Goal: Information Seeking & Learning: Learn about a topic

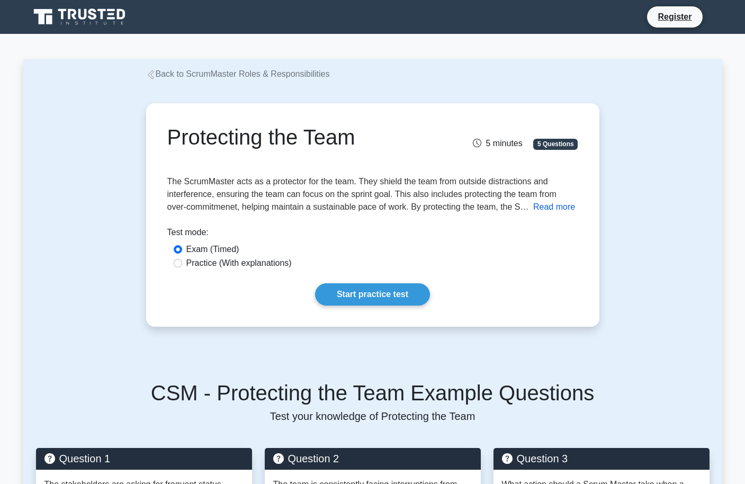
click at [562, 204] on button "Read more" at bounding box center [554, 207] width 42 height 13
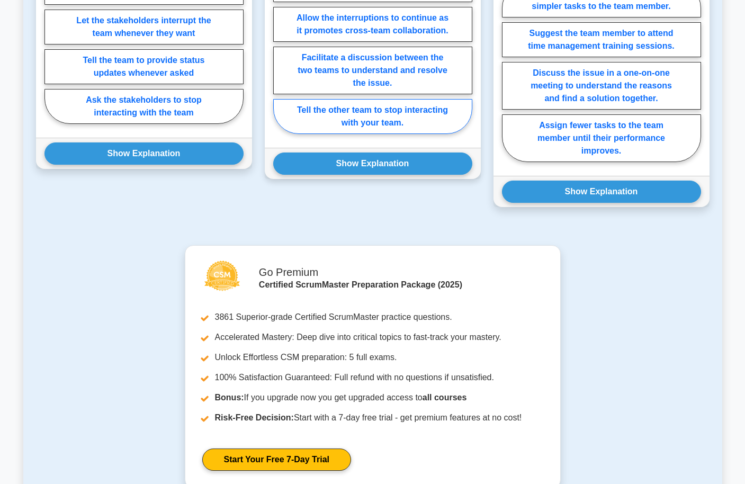
scroll to position [635, 0]
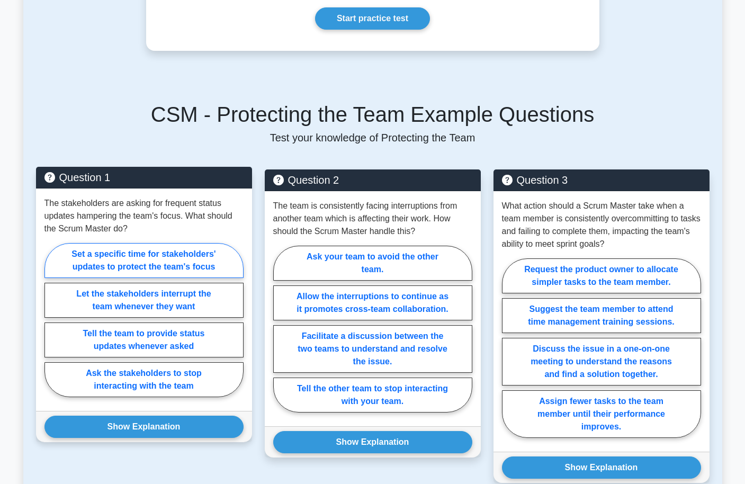
click at [182, 258] on label "Set a specific time for stakeholders' updates to protect the team's focus" at bounding box center [143, 260] width 199 height 35
click at [51, 320] on input "Set a specific time for stakeholders' updates to protect the team's focus" at bounding box center [47, 323] width 7 height 7
radio input "true"
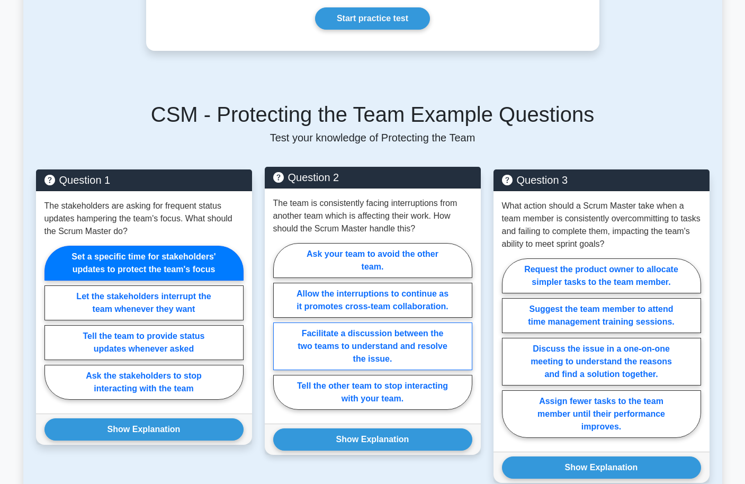
click at [397, 338] on label "Facilitate a discussion between the two teams to understand and resolve the iss…" at bounding box center [372, 346] width 199 height 48
click at [280, 333] on input "Facilitate a discussion between the two teams to understand and resolve the iss…" at bounding box center [276, 329] width 7 height 7
radio input "true"
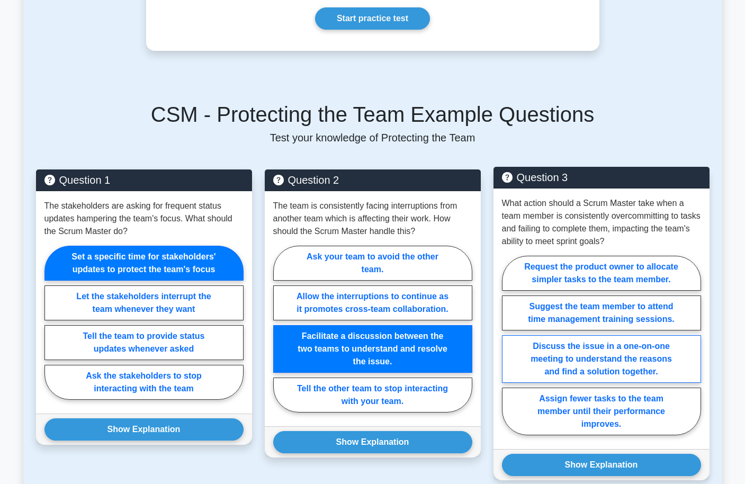
click at [617, 364] on label "Discuss the issue in a one-on-one meeting to understand the reasons and find a …" at bounding box center [601, 359] width 199 height 48
click at [509, 352] on input "Discuss the issue in a one-on-one meeting to understand the reasons and find a …" at bounding box center [505, 348] width 7 height 7
radio input "true"
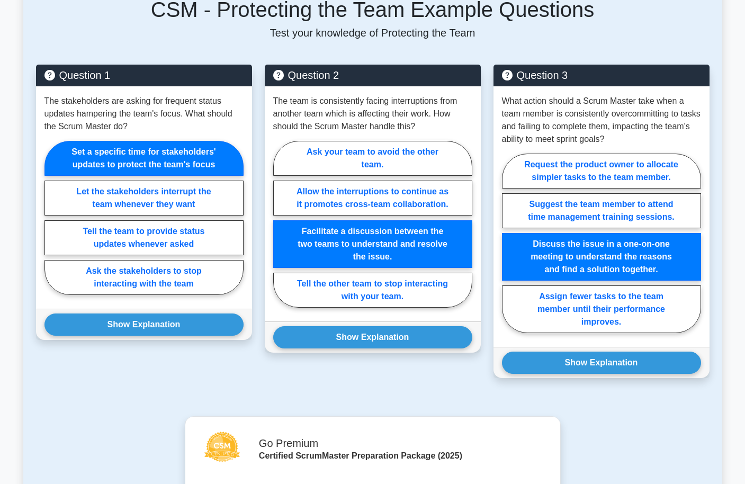
scroll to position [741, 0]
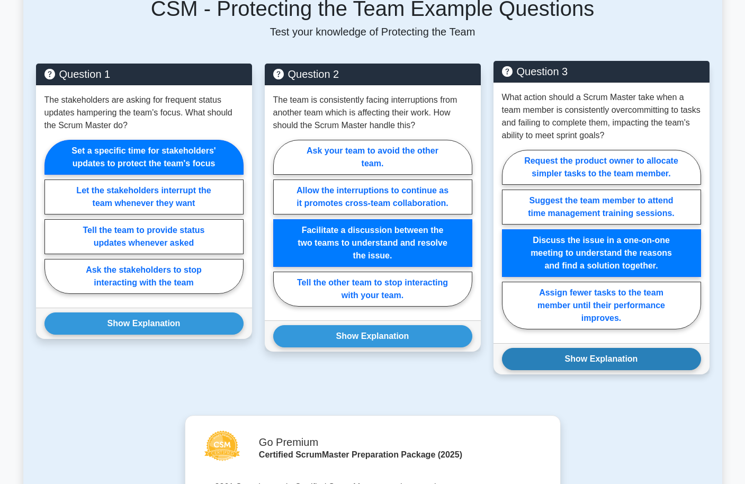
click at [625, 362] on button "Show Explanation" at bounding box center [601, 359] width 199 height 22
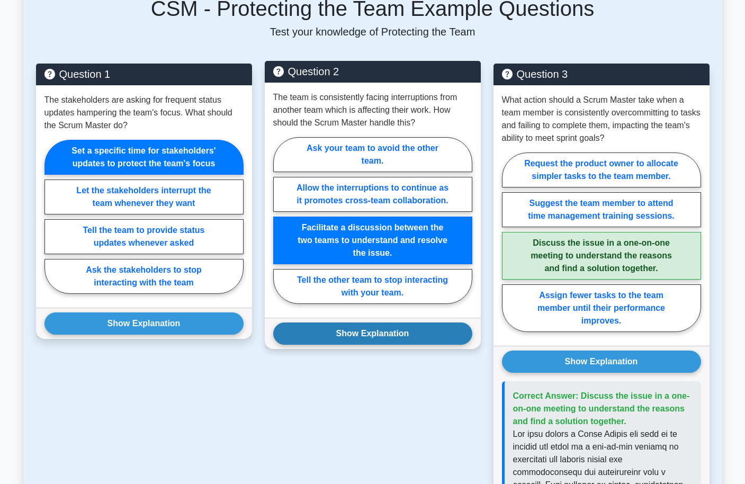
click at [415, 332] on button "Show Explanation" at bounding box center [372, 333] width 199 height 22
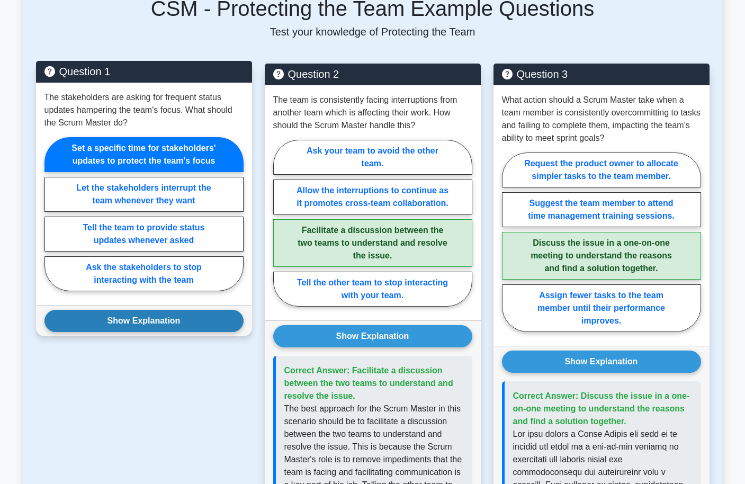
click at [195, 320] on button "Show Explanation" at bounding box center [143, 321] width 199 height 22
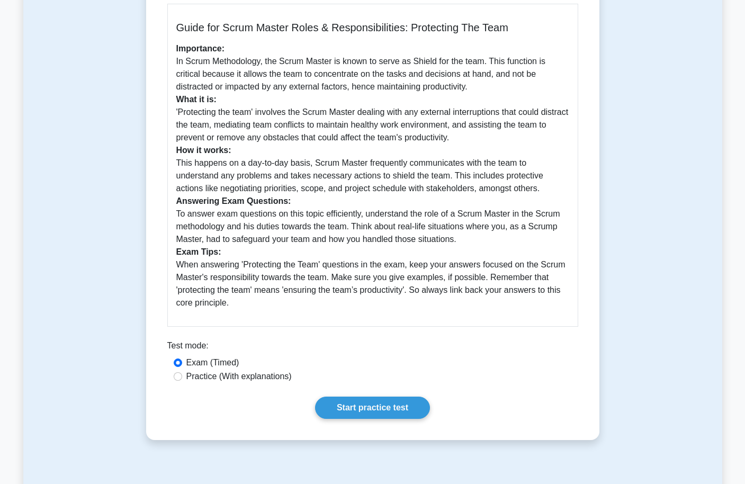
scroll to position [265, 0]
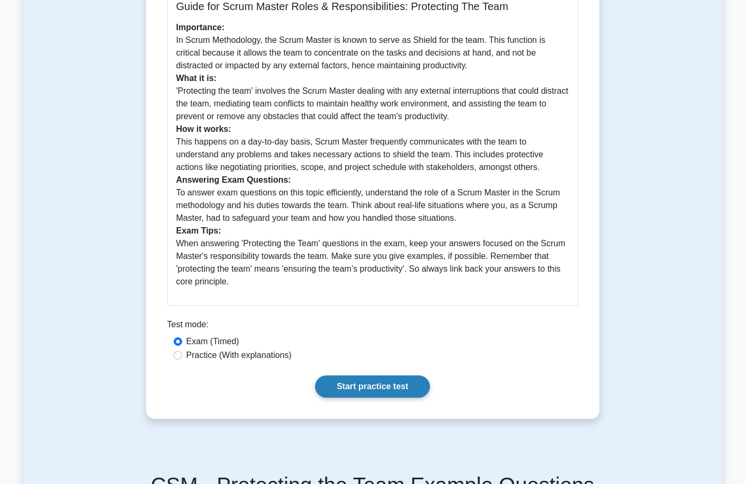
click at [359, 382] on link "Start practice test" at bounding box center [372, 386] width 115 height 22
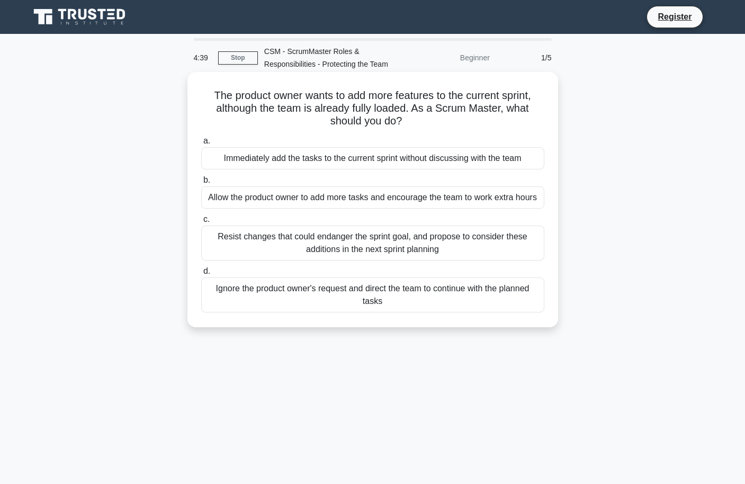
click at [423, 246] on div "Resist changes that could endanger the sprint goal, and propose to consider the…" at bounding box center [372, 242] width 343 height 35
click at [201, 223] on input "c. Resist changes that could endanger the sprint goal, and propose to consider …" at bounding box center [201, 219] width 0 height 7
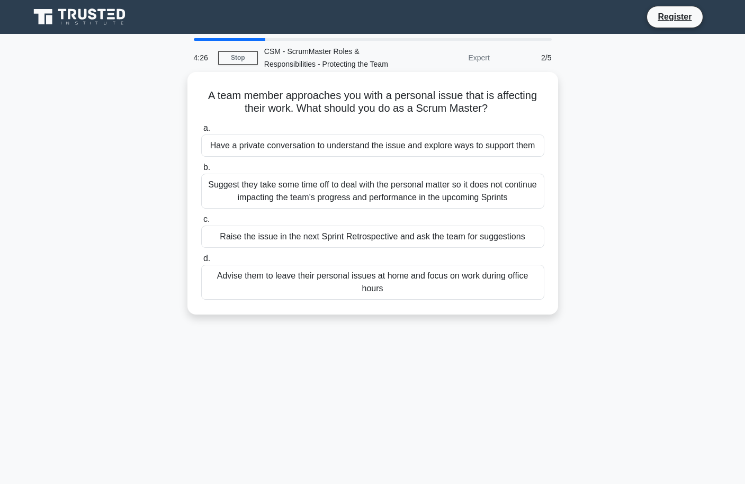
click at [401, 147] on div "Have a private conversation to understand the issue and explore ways to support…" at bounding box center [372, 145] width 343 height 22
click at [201, 132] on input "a. Have a private conversation to understand the issue and explore ways to supp…" at bounding box center [201, 128] width 0 height 7
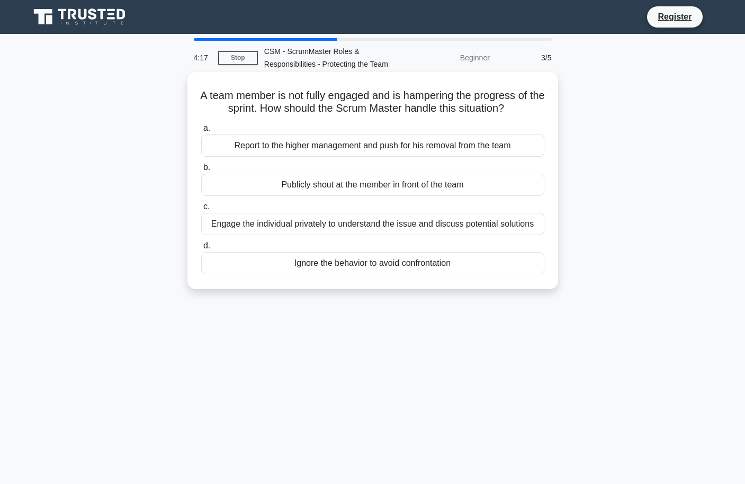
click at [488, 227] on div "Engage the individual privately to understand the issue and discuss potential s…" at bounding box center [372, 224] width 343 height 22
click at [201, 210] on input "c. Engage the individual privately to understand the issue and discuss potentia…" at bounding box center [201, 206] width 0 height 7
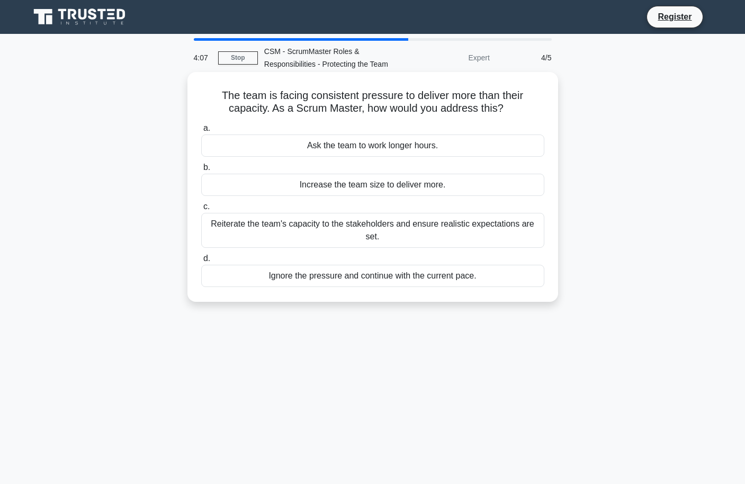
click at [487, 224] on div "Reiterate the team's capacity to the stakeholders and ensure realistic expectat…" at bounding box center [372, 230] width 343 height 35
click at [201, 210] on input "c. Reiterate the team's capacity to the stakeholders and ensure realistic expec…" at bounding box center [201, 206] width 0 height 7
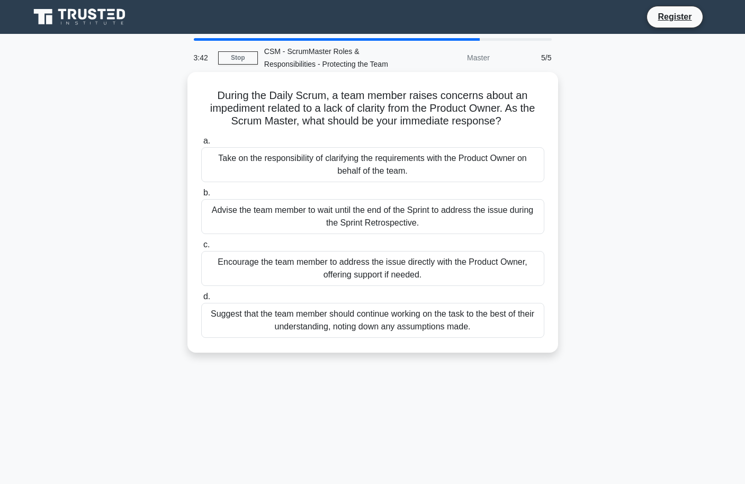
click at [438, 266] on div "Encourage the team member to address the issue directly with the Product Owner,…" at bounding box center [372, 268] width 343 height 35
click at [201, 248] on input "c. Encourage the team member to address the issue directly with the Product Own…" at bounding box center [201, 244] width 0 height 7
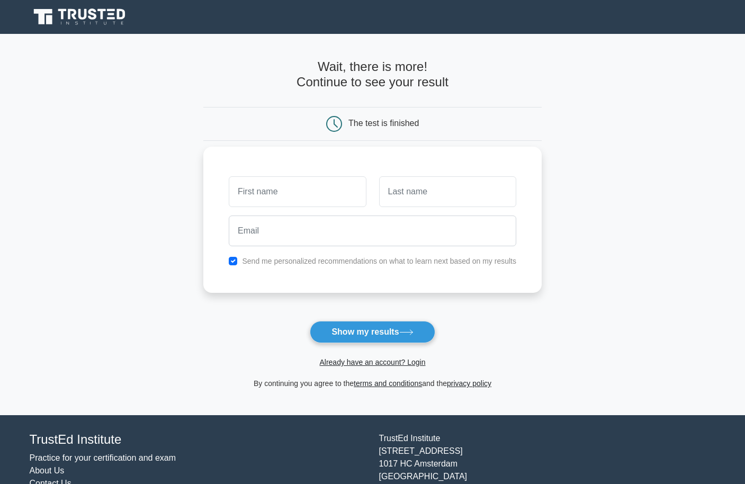
click at [324, 190] on input "text" at bounding box center [297, 191] width 137 height 31
type input "[PERSON_NAME]"
click at [442, 196] on input "text" at bounding box center [447, 191] width 137 height 31
type input "k"
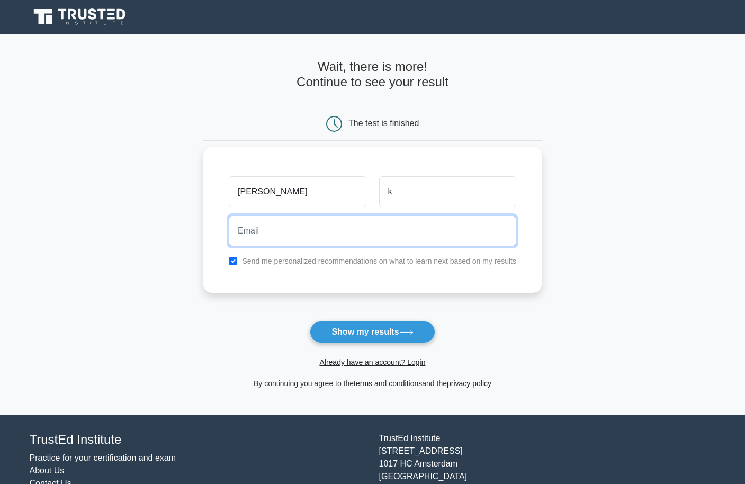
click at [401, 237] on input "email" at bounding box center [372, 230] width 287 height 31
type input "ryank@mailinator.com"
click at [310, 321] on button "Show my results" at bounding box center [372, 332] width 125 height 22
